Goal: Task Accomplishment & Management: Complete application form

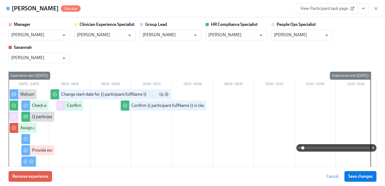
click at [375, 7] on icon "button" at bounding box center [375, 8] width 5 height 5
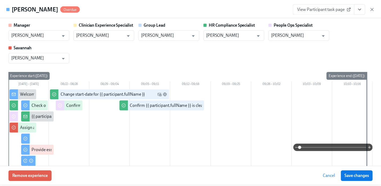
scroll to position [39, 0]
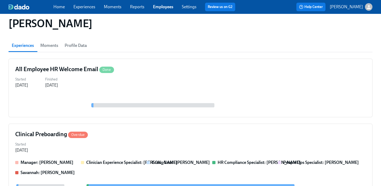
click at [158, 7] on link "Employees" at bounding box center [163, 6] width 20 height 5
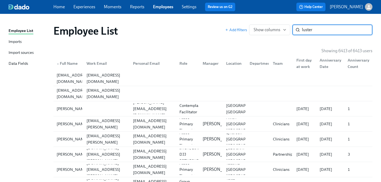
type input "luster"
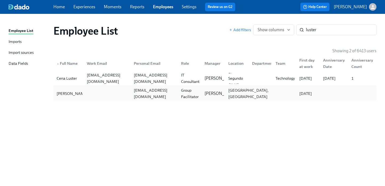
click at [230, 100] on div "Rockwall, TX" at bounding box center [248, 93] width 45 height 13
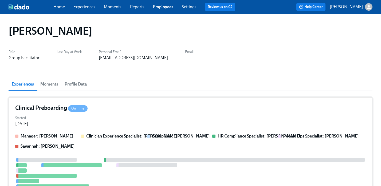
click at [222, 117] on div "Started Aug 28, 2025" at bounding box center [190, 120] width 350 height 13
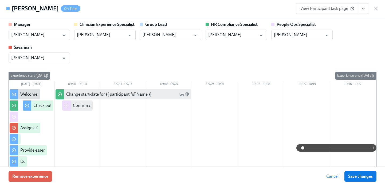
click at [363, 13] on button "View task page" at bounding box center [362, 8] width 11 height 11
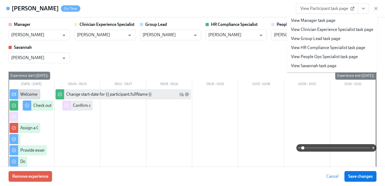
click at [333, 57] on link "View People Ops Specialist task page" at bounding box center [324, 57] width 67 height 6
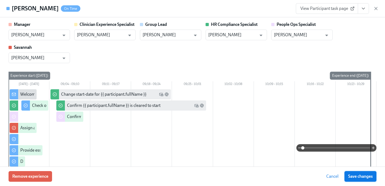
click at [353, 177] on span "Save changes" at bounding box center [360, 176] width 25 height 5
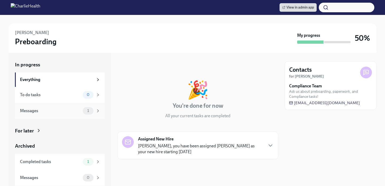
click at [55, 115] on div "Messages 1" at bounding box center [60, 111] width 90 height 16
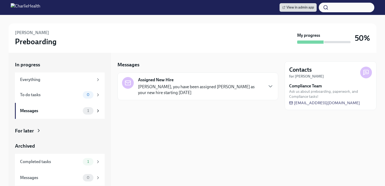
click at [30, 130] on div "For later" at bounding box center [24, 130] width 19 height 7
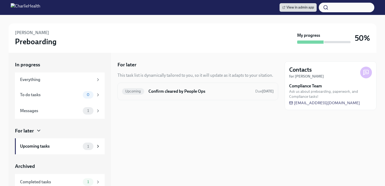
click at [175, 93] on h6 "Confirm cleared by People Ops" at bounding box center [199, 92] width 102 height 6
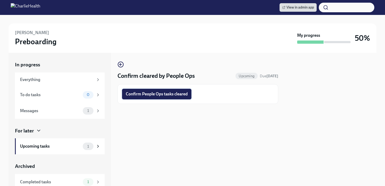
click at [175, 95] on span "Confirm People Ops tasks cleared" at bounding box center [157, 93] width 62 height 5
